Goal: Task Accomplishment & Management: Use online tool/utility

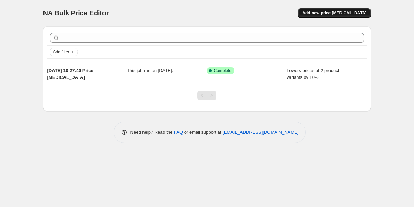
click at [356, 14] on span "Add new price [MEDICAL_DATA]" at bounding box center [334, 13] width 64 height 6
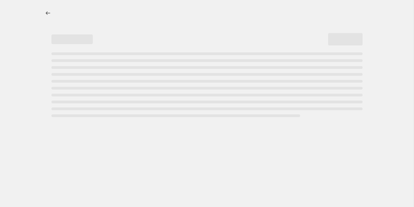
select select "percentage"
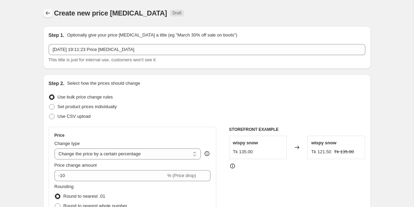
click at [50, 13] on icon "Price change jobs" at bounding box center [48, 13] width 7 height 7
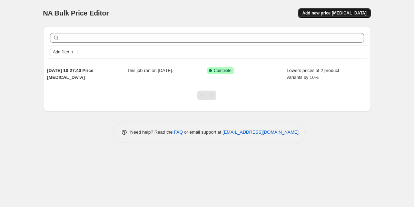
click at [359, 12] on span "Add new price [MEDICAL_DATA]" at bounding box center [334, 13] width 64 height 6
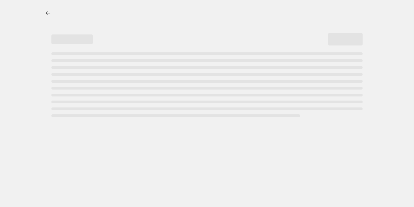
select select "percentage"
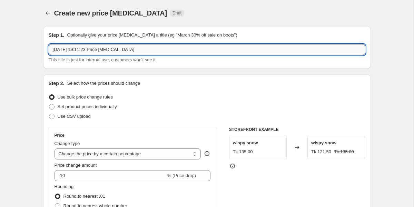
click at [106, 50] on input "[DATE] 19:11:23 Price [MEDICAL_DATA]" at bounding box center [207, 49] width 317 height 11
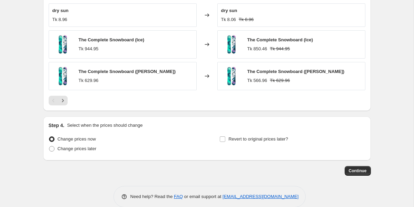
scroll to position [468, 0]
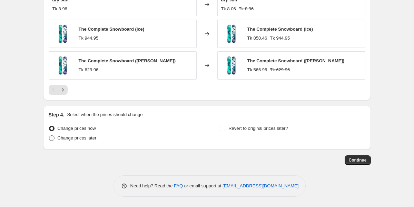
click at [67, 139] on span "Change prices later" at bounding box center [77, 138] width 39 height 5
click at [49, 136] on input "Change prices later" at bounding box center [49, 136] width 0 height 0
radio input "true"
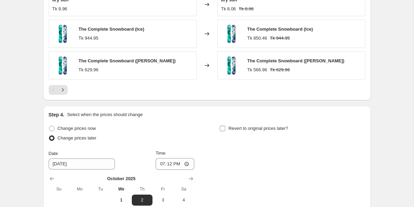
click at [221, 129] on input "Revert to original prices later?" at bounding box center [223, 129] width 6 height 6
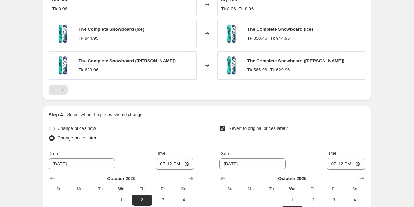
click at [221, 129] on input "Revert to original prices later?" at bounding box center [223, 129] width 6 height 6
checkbox input "false"
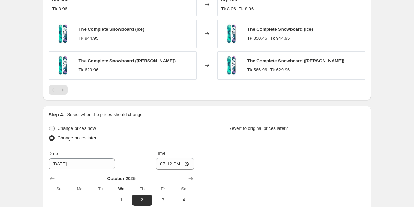
click at [62, 133] on label "Change prices now" at bounding box center [72, 129] width 47 height 10
click at [49, 126] on input "Change prices now" at bounding box center [49, 126] width 0 height 0
radio input "true"
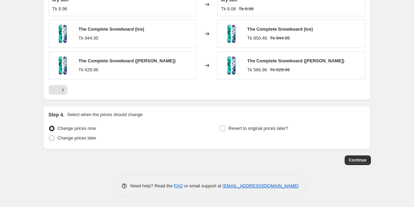
scroll to position [0, 0]
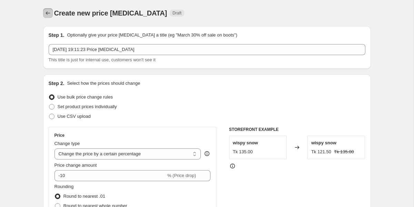
click at [48, 11] on icon "Price change jobs" at bounding box center [48, 13] width 7 height 7
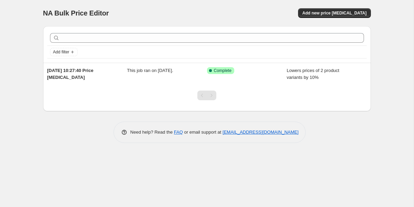
click at [235, 7] on div "NA Bulk Price Editor. This page is ready NA Bulk Price Editor Add new price [ME…" at bounding box center [207, 13] width 328 height 26
click at [246, 6] on div "NA Bulk Price Editor. This page is ready NA Bulk Price Editor Add new price [ME…" at bounding box center [207, 13] width 328 height 26
